Goal: Task Accomplishment & Management: Manage account settings

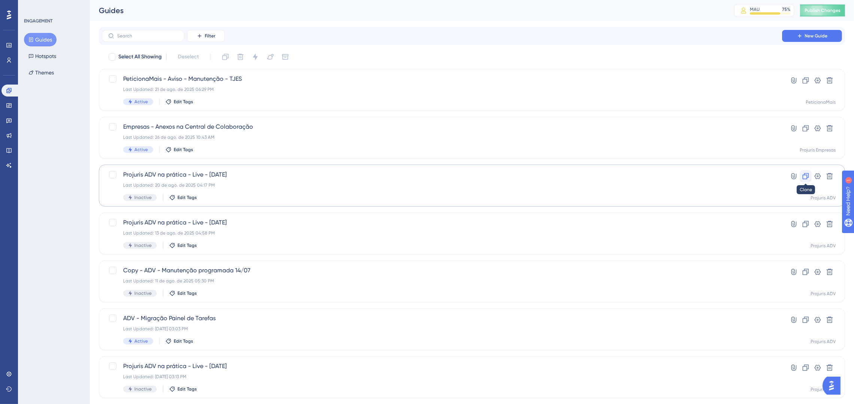
click at [806, 174] on icon at bounding box center [805, 176] width 6 height 6
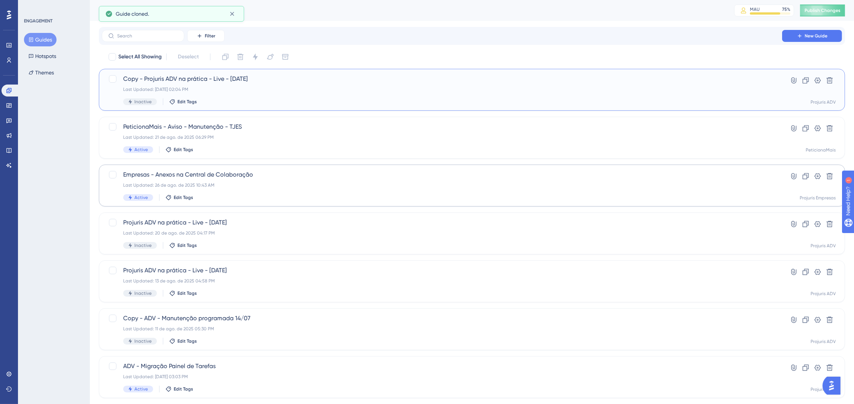
click at [351, 76] on span "Copy - Projuris ADV na prática - Live - 20-08-2025" at bounding box center [441, 78] width 637 height 9
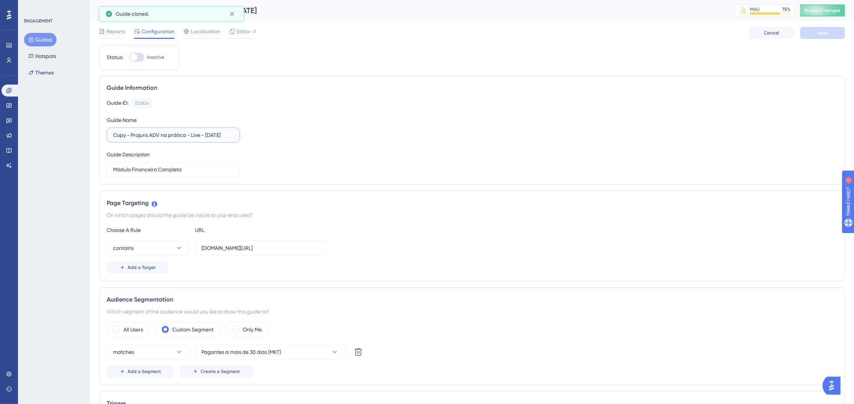
click at [210, 133] on input "Copy - Projuris ADV na prática - Live - 20-08-2025" at bounding box center [173, 135] width 120 height 8
type input "Copy - Projuris ADV na prática - Live - [DATE]"
click at [321, 159] on div "Guide ID: 150824 Copy Guide Name Copy - Projuris ADV na prática - Live - 27-08-…" at bounding box center [472, 137] width 730 height 79
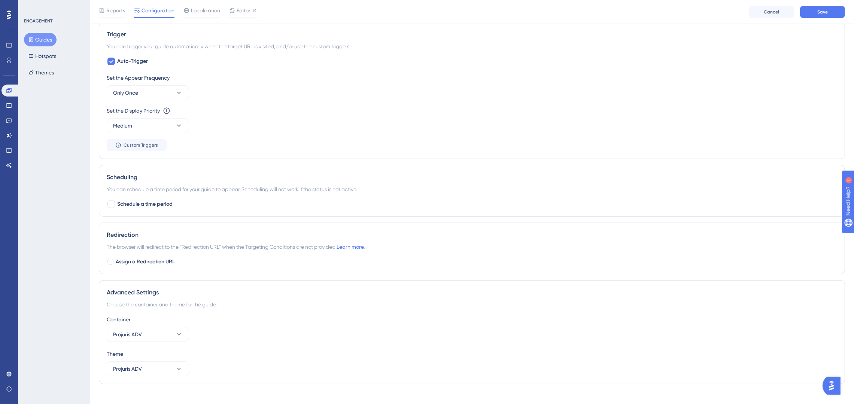
scroll to position [383, 0]
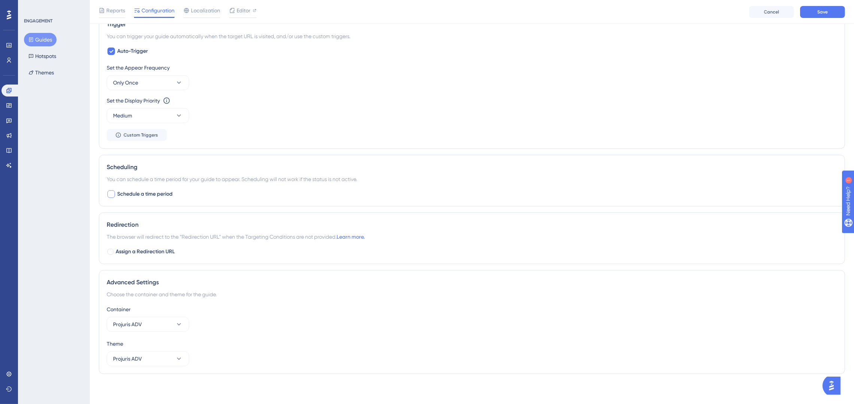
click at [131, 194] on span "Schedule a time period" at bounding box center [144, 194] width 55 height 9
checkbox input "true"
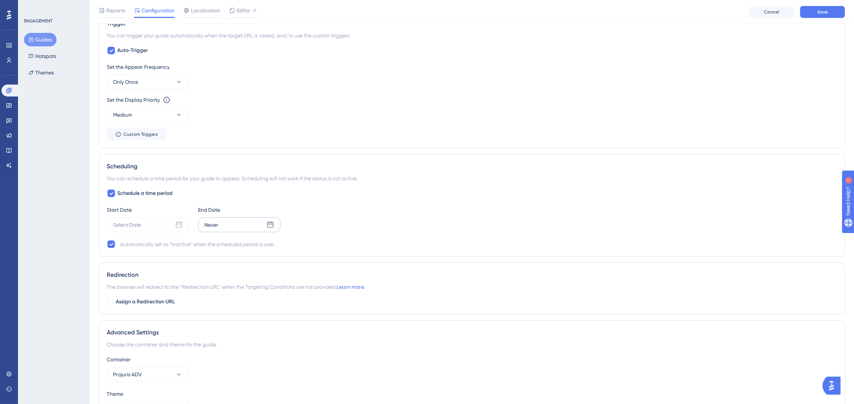
click at [250, 229] on div "Never" at bounding box center [239, 224] width 82 height 15
click at [180, 375] on span "14:04" at bounding box center [179, 372] width 11 height 6
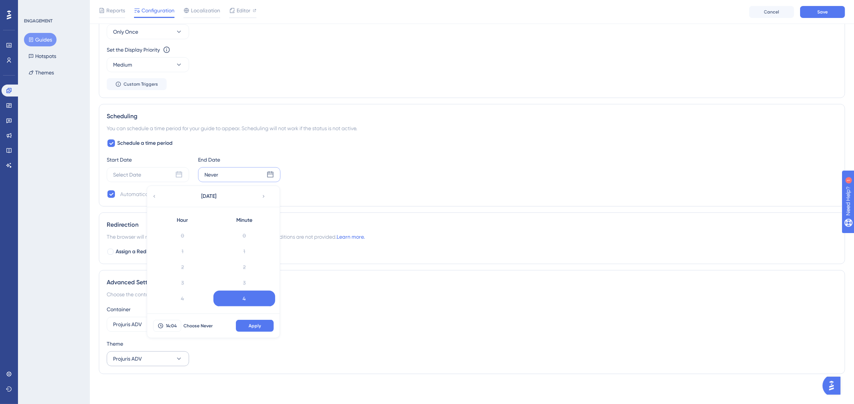
scroll to position [30, 0]
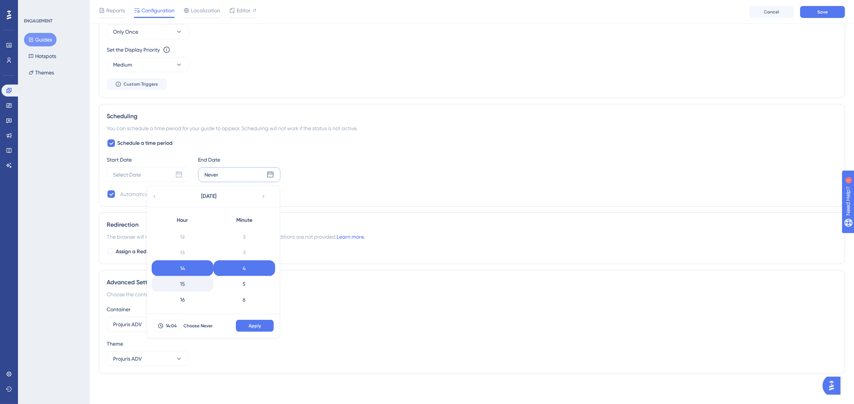
click at [190, 282] on div "15" at bounding box center [183, 284] width 62 height 16
click at [251, 284] on div "5" at bounding box center [244, 284] width 62 height 16
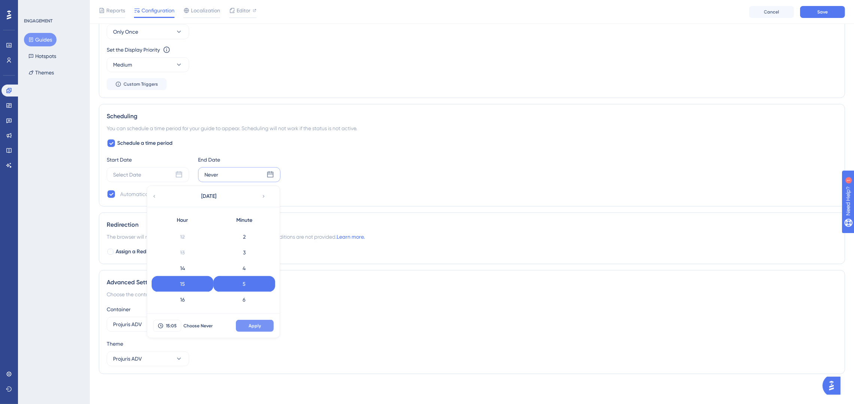
click at [256, 324] on span "Apply" at bounding box center [254, 326] width 12 height 6
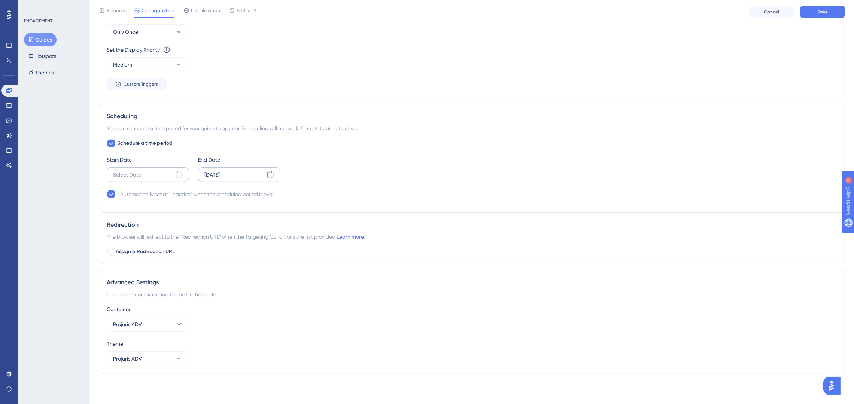
click at [167, 174] on div "Select Date" at bounding box center [148, 174] width 82 height 15
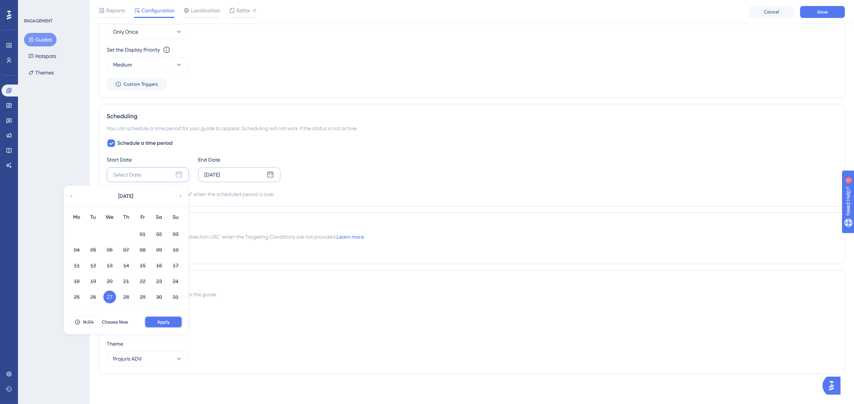
click at [167, 323] on span "Apply" at bounding box center [163, 322] width 12 height 6
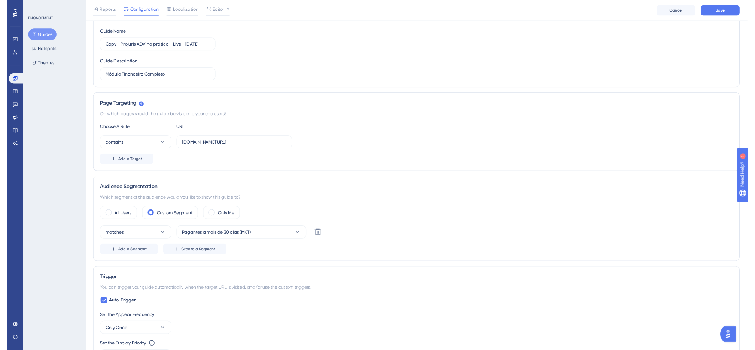
scroll to position [0, 0]
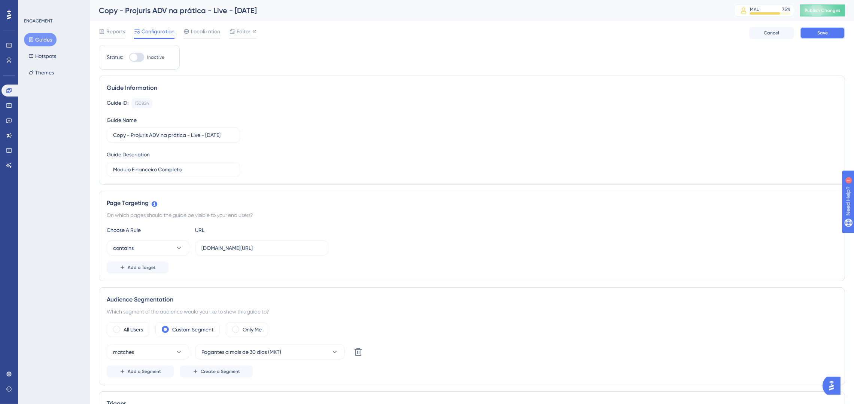
click at [834, 32] on button "Save" at bounding box center [822, 33] width 45 height 12
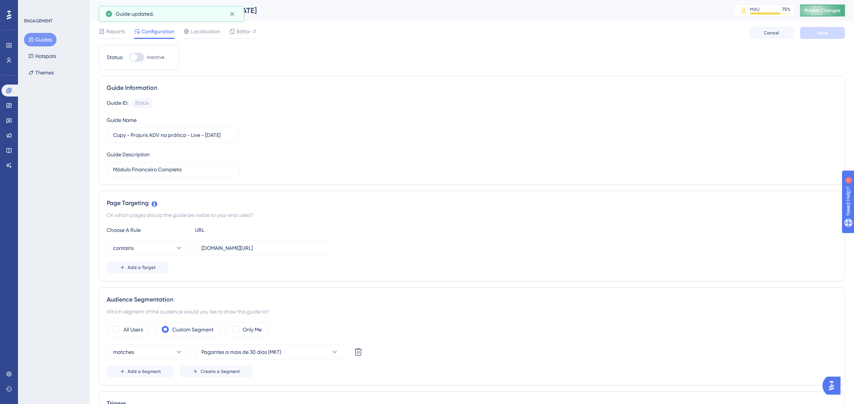
click at [825, 11] on button "Publish Changes" at bounding box center [822, 10] width 45 height 12
click at [245, 30] on span "Editor" at bounding box center [243, 31] width 14 height 9
click at [232, 31] on icon at bounding box center [232, 31] width 6 height 6
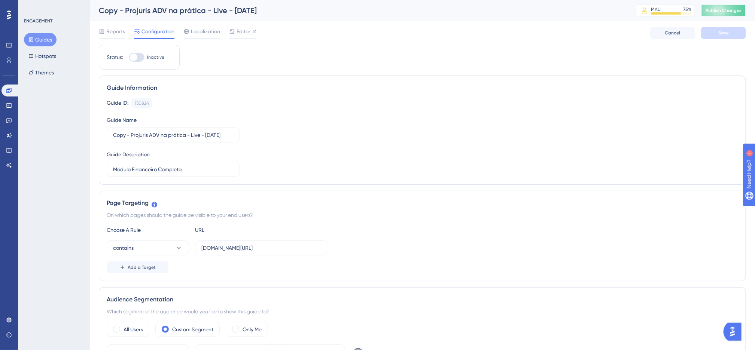
click at [733, 5] on button "Publish Changes" at bounding box center [723, 10] width 45 height 12
click at [246, 28] on span "Editor" at bounding box center [243, 31] width 14 height 9
click at [136, 58] on div at bounding box center [133, 57] width 7 height 7
click at [129, 58] on input "Inactive" at bounding box center [129, 57] width 0 height 0
checkbox input "true"
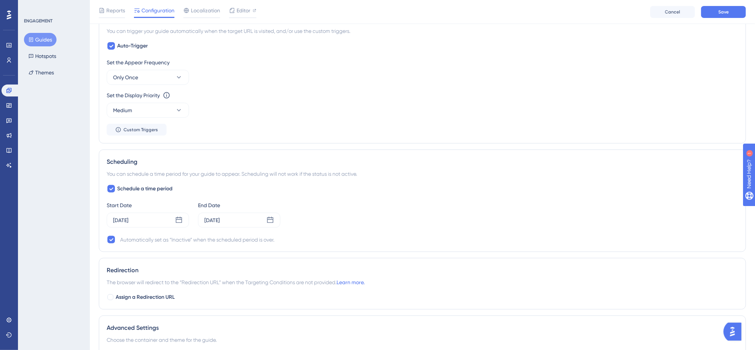
scroll to position [449, 0]
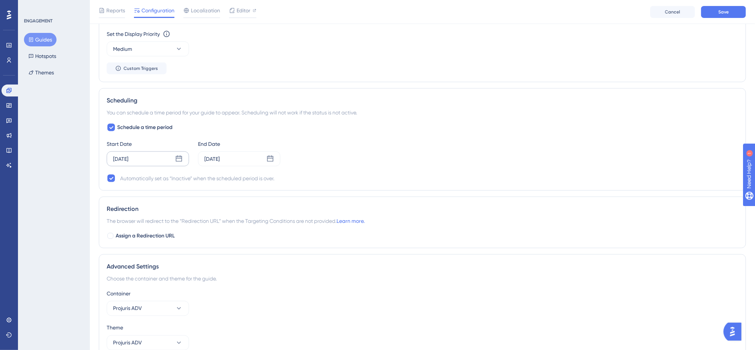
click at [170, 165] on div "Aug 27 2025" at bounding box center [148, 159] width 82 height 15
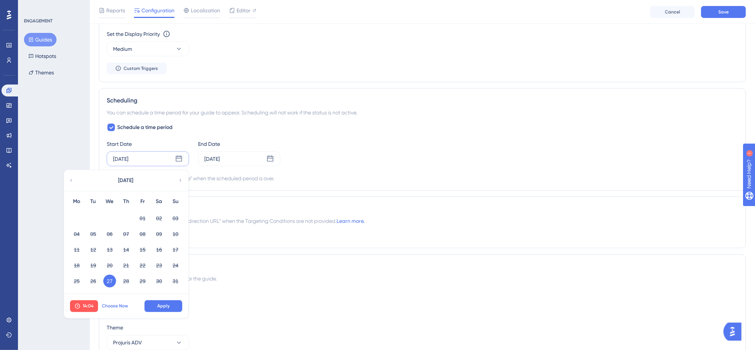
click at [119, 307] on span "Choose Now" at bounding box center [115, 306] width 26 height 6
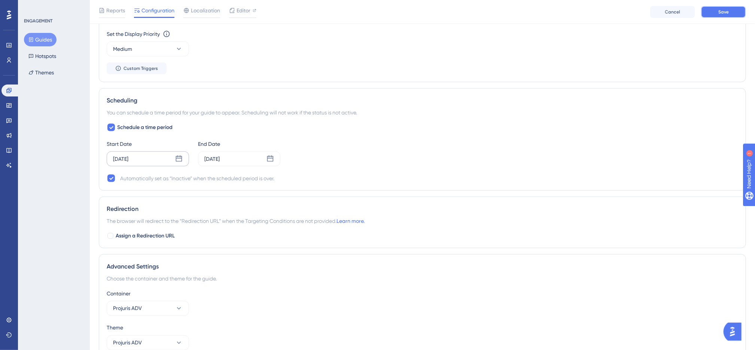
click at [705, 8] on button "Save" at bounding box center [723, 12] width 45 height 12
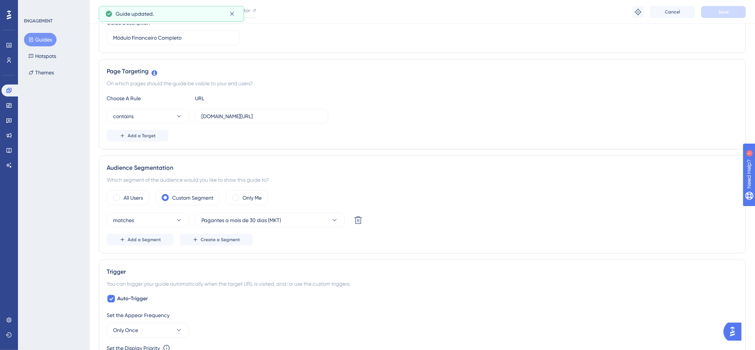
scroll to position [0, 0]
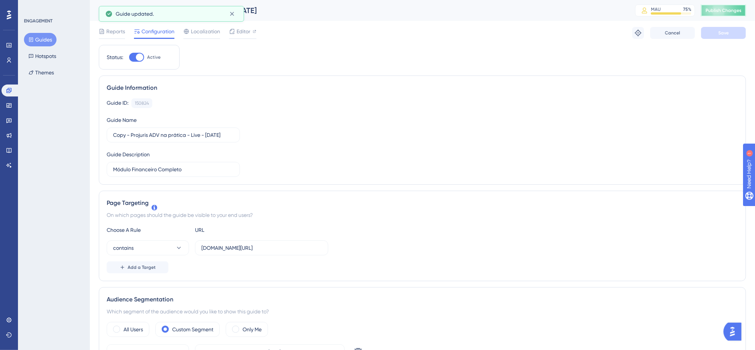
click at [724, 13] on span "Publish Changes" at bounding box center [723, 10] width 36 height 6
click at [636, 33] on icon at bounding box center [638, 33] width 7 height 7
drag, startPoint x: 376, startPoint y: 50, endPoint x: 355, endPoint y: 49, distance: 21.3
